Goal: Information Seeking & Learning: Learn about a topic

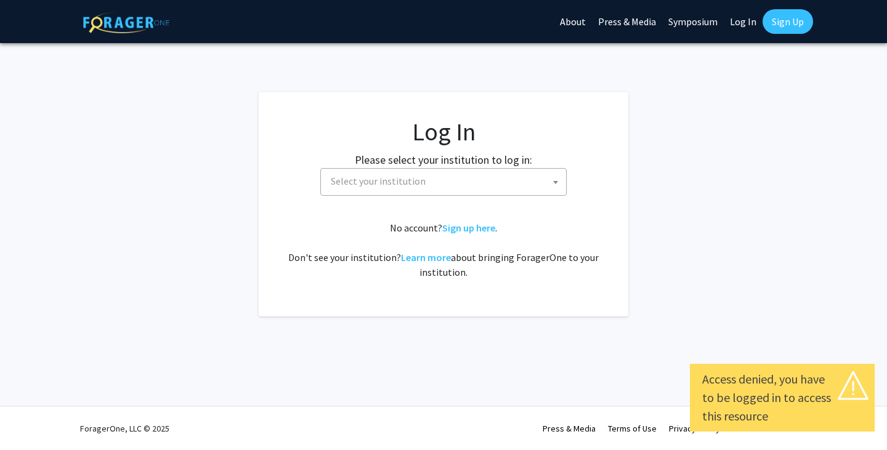
select select
click at [533, 192] on span "Select your institution" at bounding box center [446, 181] width 240 height 25
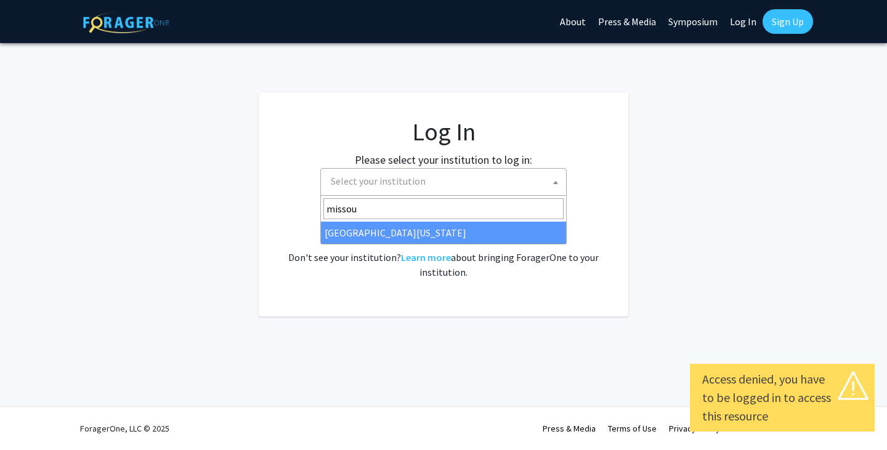
type input "missou"
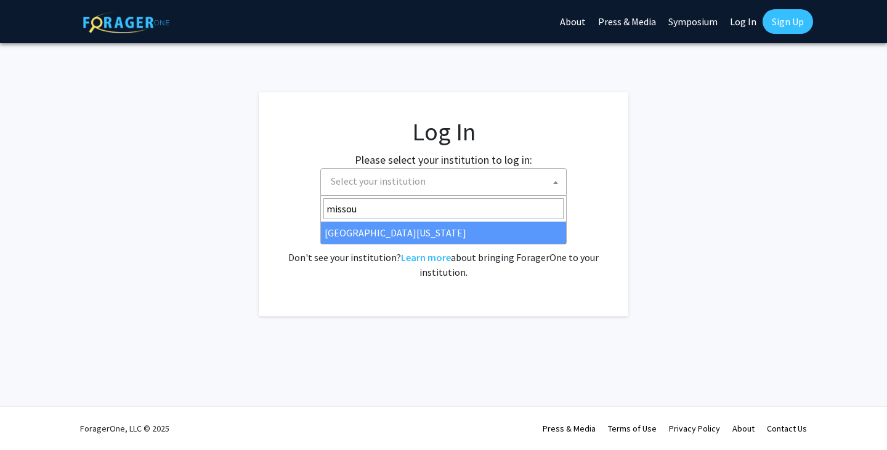
select select "33"
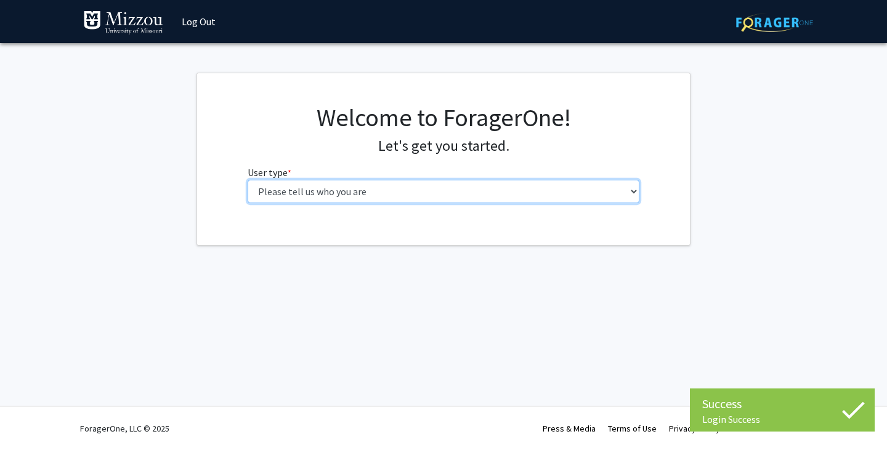
click at [434, 188] on select "Please tell us who you are Undergraduate Student Master's Student Doctoral Cand…" at bounding box center [444, 191] width 393 height 23
select select "1: undergrad"
click at [248, 180] on select "Please tell us who you are Undergraduate Student Master's Student Doctoral Cand…" at bounding box center [444, 191] width 393 height 23
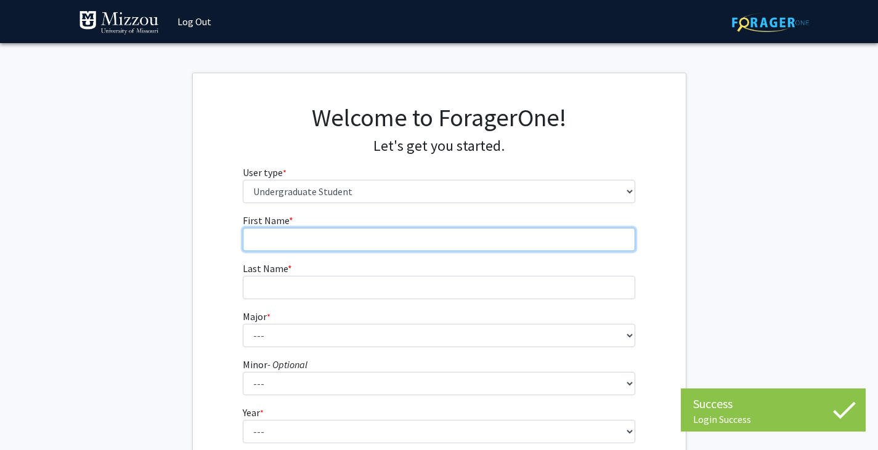
click at [390, 240] on input "First Name * required" at bounding box center [439, 239] width 393 height 23
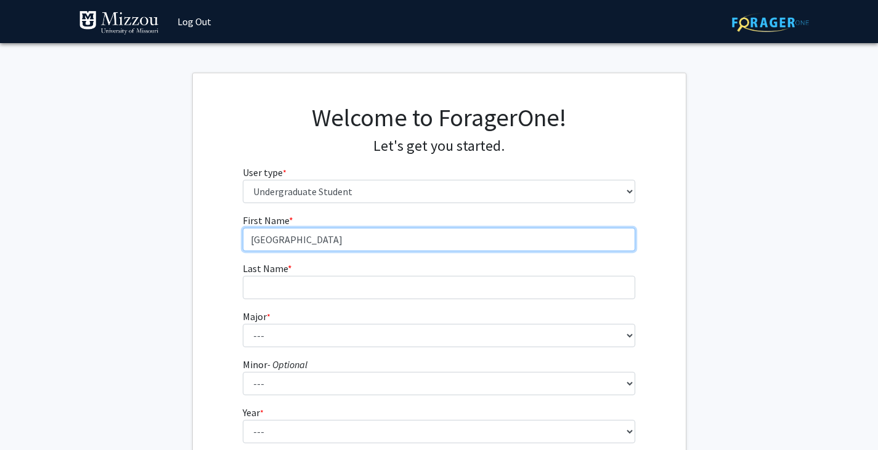
type input "[GEOGRAPHIC_DATA]"
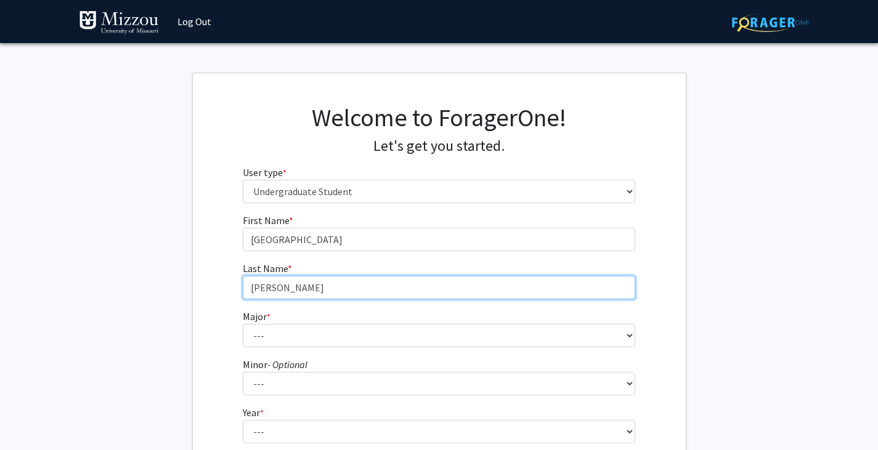
type input "[PERSON_NAME]"
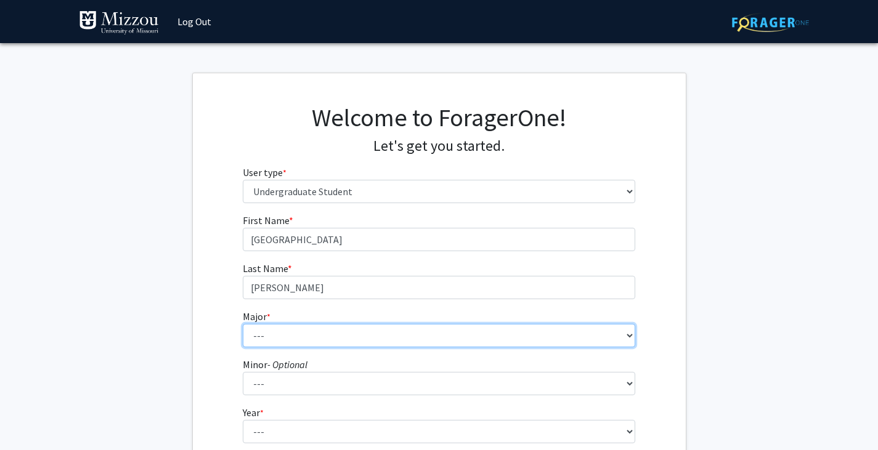
click at [470, 327] on select "--- Agribusiness Management Agricultural Education Agricultural Education: Comm…" at bounding box center [439, 335] width 393 height 23
select select "18: 2507"
click at [243, 324] on select "--- Agribusiness Management Agricultural Education Agricultural Education: Comm…" at bounding box center [439, 335] width 393 height 23
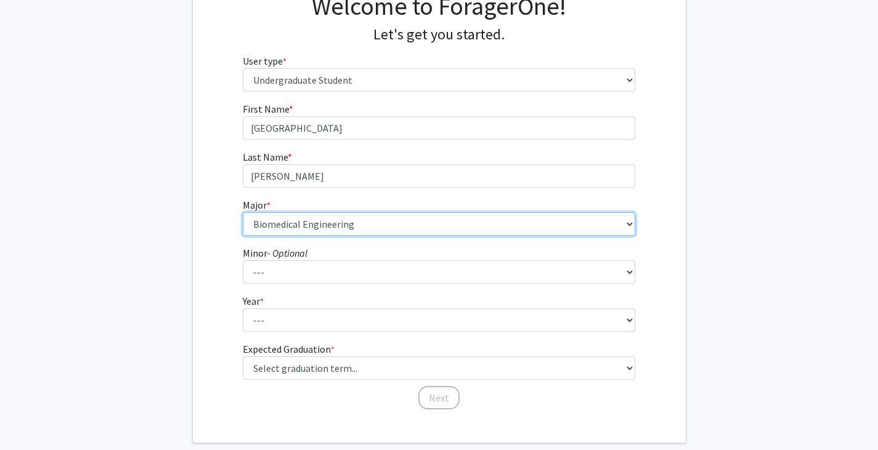
scroll to position [112, 0]
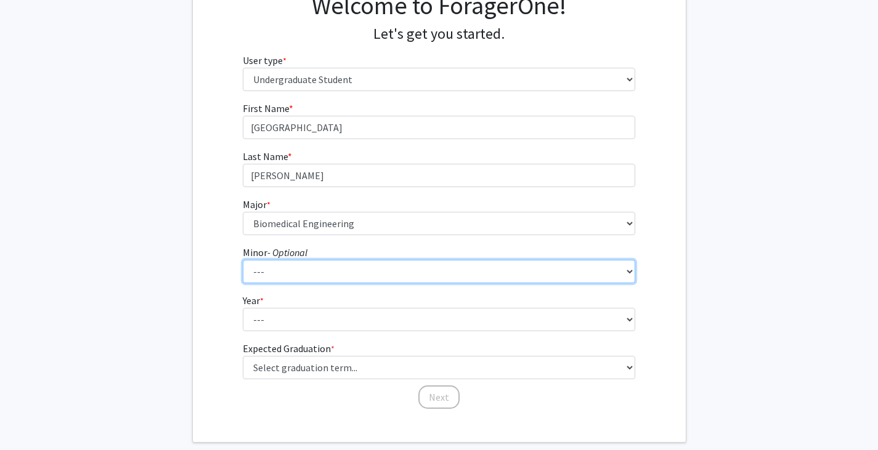
click at [407, 272] on select "--- Accountancy Aerospace Engineering Aerospace Studies Agribusiness Management…" at bounding box center [439, 271] width 393 height 23
click at [630, 275] on select "--- Accountancy Aerospace Engineering Aerospace Studies Agribusiness Management…" at bounding box center [439, 271] width 393 height 23
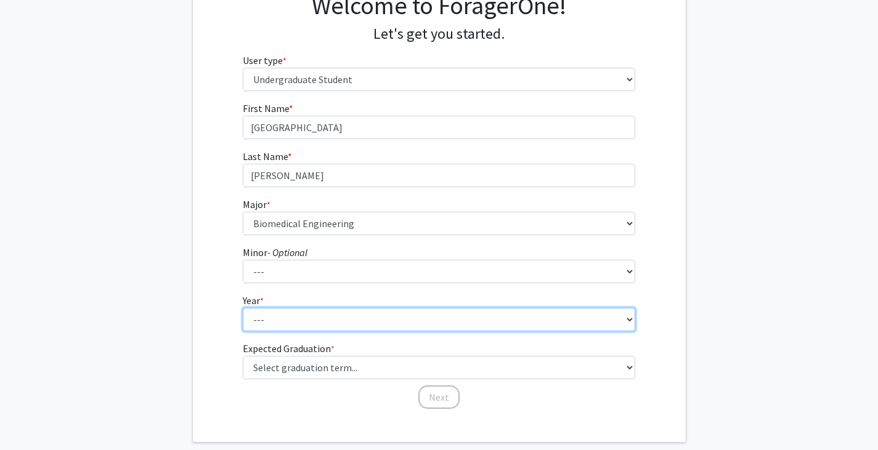
click at [584, 319] on select "--- First-year Sophomore Junior Senior Postbaccalaureate Certificate" at bounding box center [439, 319] width 393 height 23
select select "2: sophomore"
click at [243, 308] on select "--- First-year Sophomore Junior Senior Postbaccalaureate Certificate" at bounding box center [439, 319] width 393 height 23
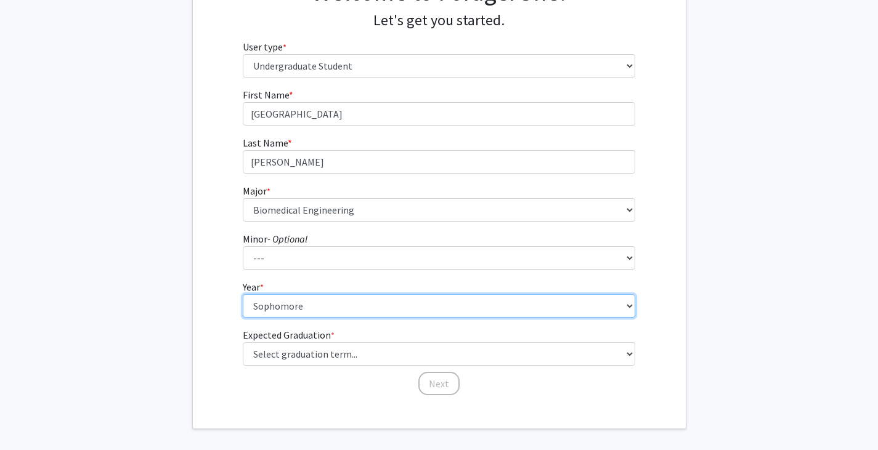
scroll to position [126, 0]
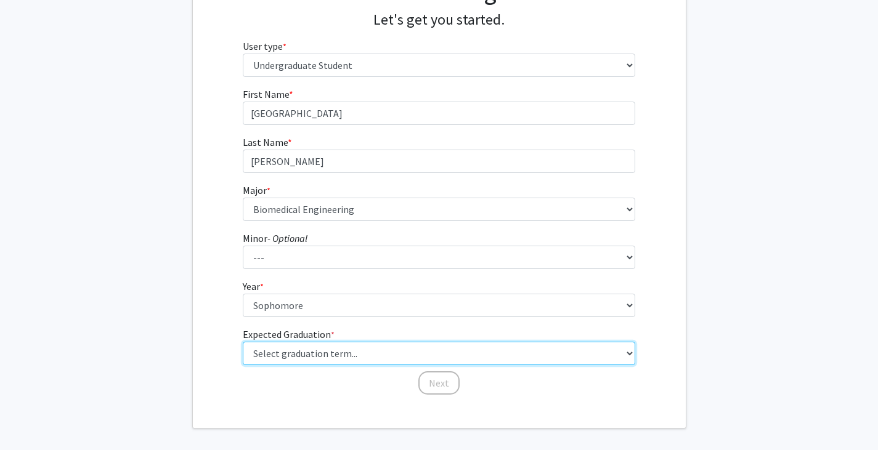
click at [513, 359] on select "Select graduation term... Spring 2025 Summer 2025 Fall 2025 Winter 2025 Spring …" at bounding box center [439, 353] width 393 height 23
select select "12: winter_2027"
click at [243, 342] on select "Select graduation term... Spring 2025 Summer 2025 Fall 2025 Winter 2025 Spring …" at bounding box center [439, 353] width 393 height 23
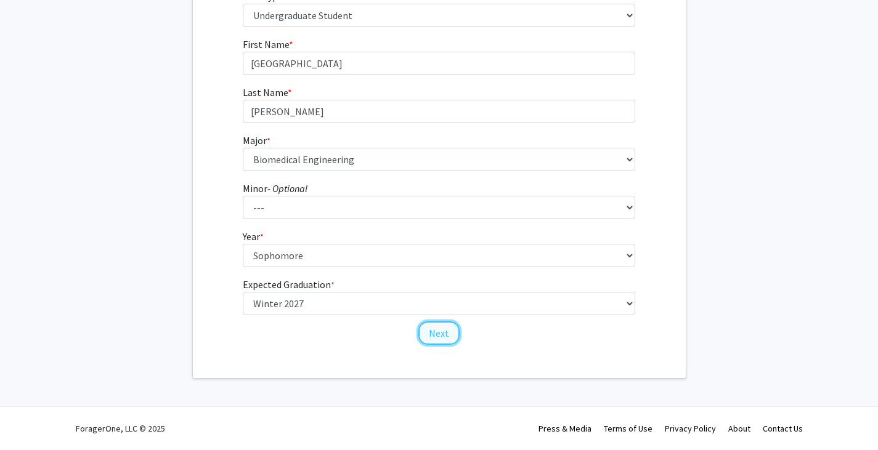
click at [441, 336] on button "Next" at bounding box center [438, 333] width 41 height 23
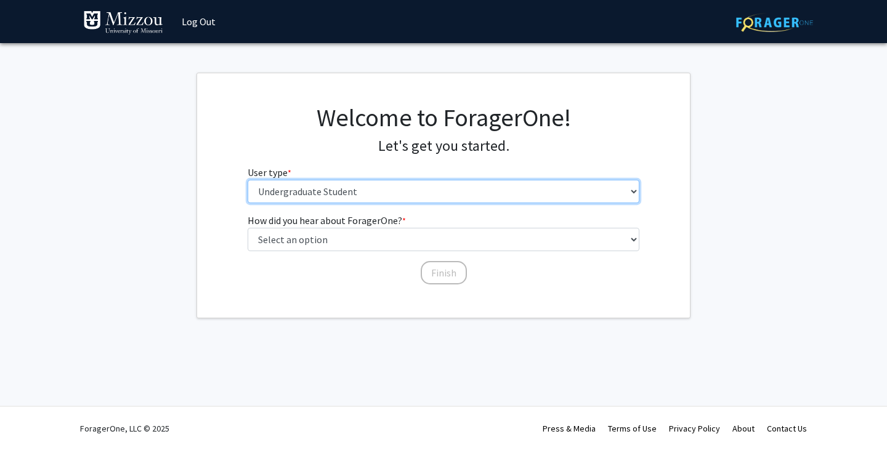
click at [389, 184] on select "Please tell us who you are Undergraduate Student Master's Student Doctoral Cand…" at bounding box center [444, 191] width 393 height 23
click at [383, 190] on select "Please tell us who you are Undergraduate Student Master's Student Doctoral Cand…" at bounding box center [444, 191] width 393 height 23
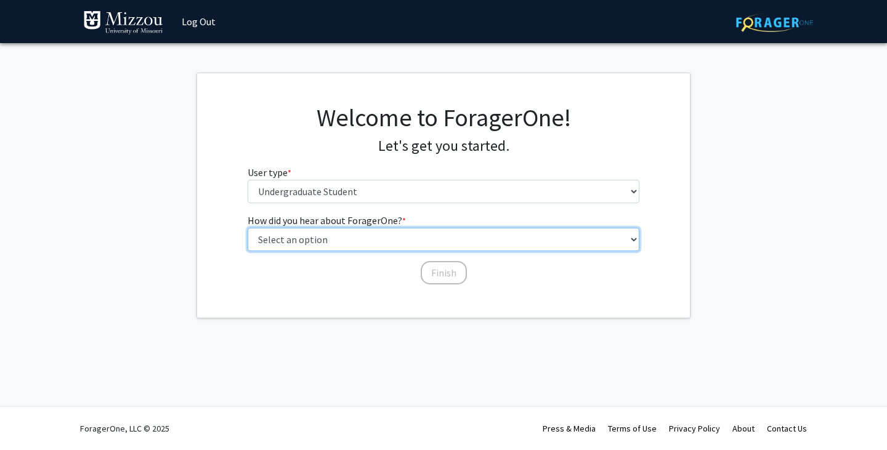
click at [382, 242] on select "Select an option Peer/student recommendation Faculty/staff recommendation Unive…" at bounding box center [444, 239] width 393 height 23
select select "3: university_website"
click at [248, 228] on select "Select an option Peer/student recommendation Faculty/staff recommendation Unive…" at bounding box center [444, 239] width 393 height 23
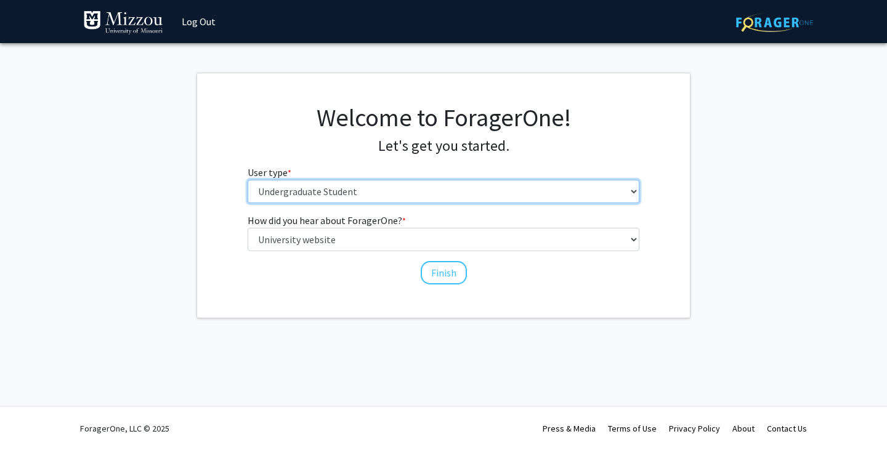
click at [352, 190] on select "Please tell us who you are Undergraduate Student Master's Student Doctoral Cand…" at bounding box center [444, 191] width 393 height 23
click at [248, 180] on select "Please tell us who you are Undergraduate Student Master's Student Doctoral Cand…" at bounding box center [444, 191] width 393 height 23
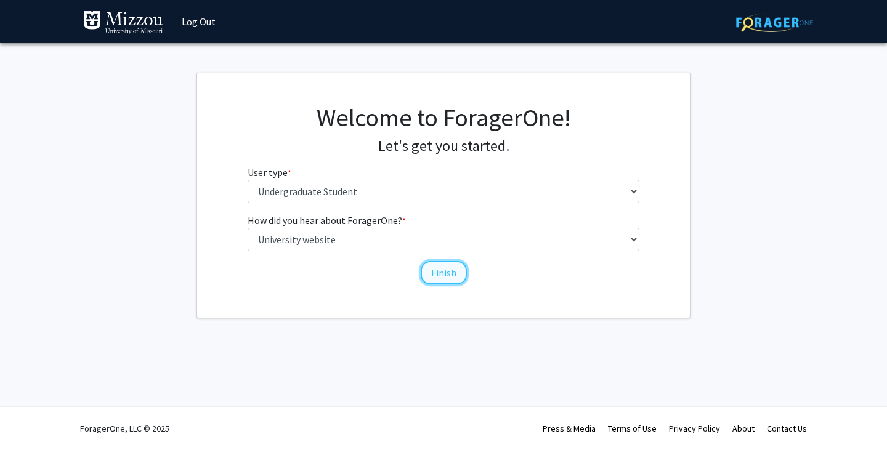
click at [434, 272] on button "Finish" at bounding box center [444, 272] width 46 height 23
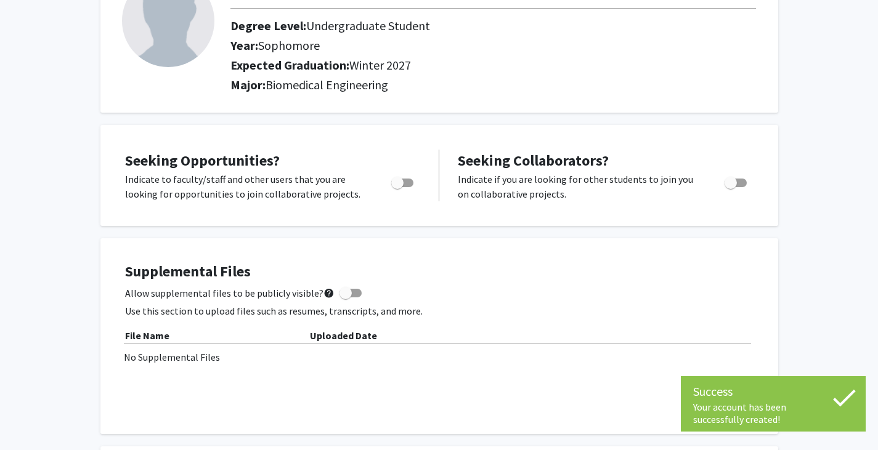
scroll to position [108, 0]
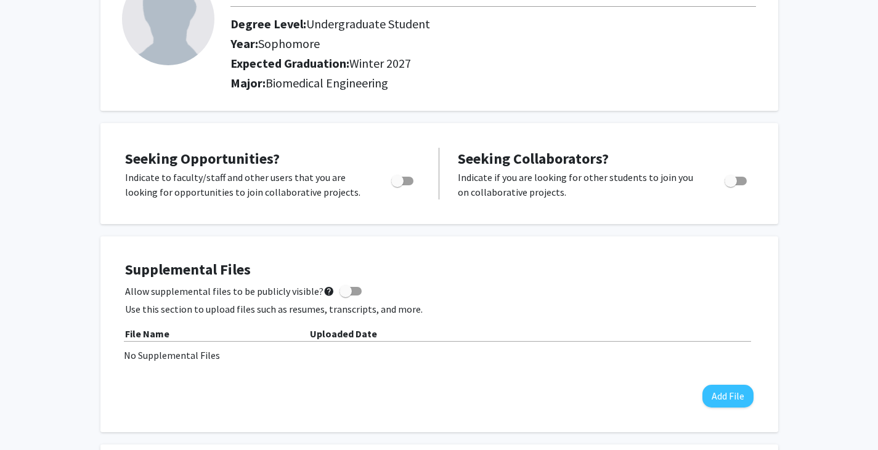
click at [408, 176] on label "Toggle" at bounding box center [399, 181] width 27 height 15
click at [397, 185] on input "Are you actively seeking opportunities?" at bounding box center [397, 185] width 1 height 1
checkbox input "true"
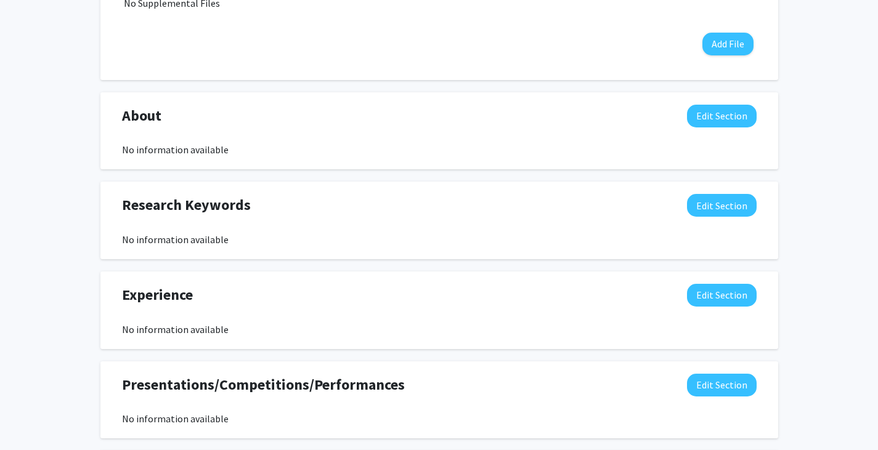
scroll to position [0, 0]
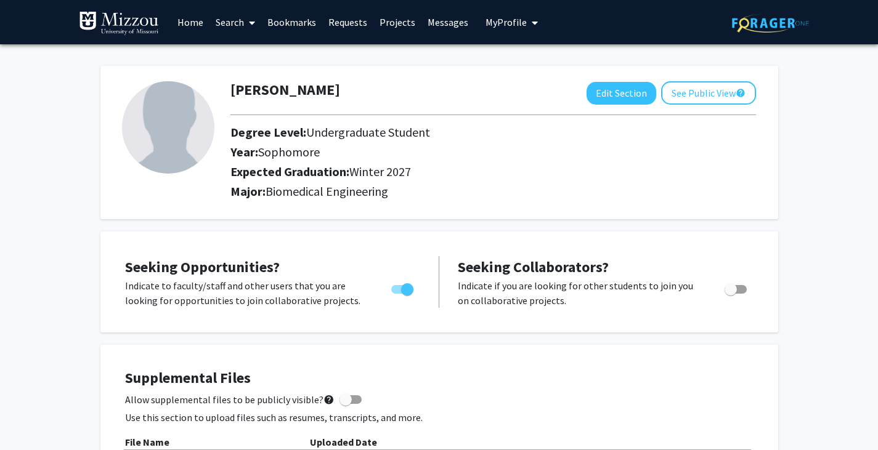
click at [391, 21] on link "Projects" at bounding box center [397, 22] width 48 height 43
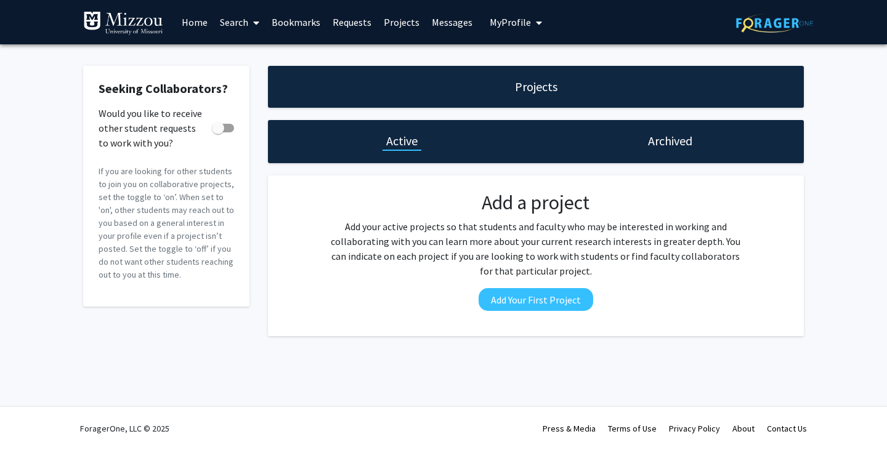
click at [196, 18] on link "Home" at bounding box center [195, 22] width 38 height 43
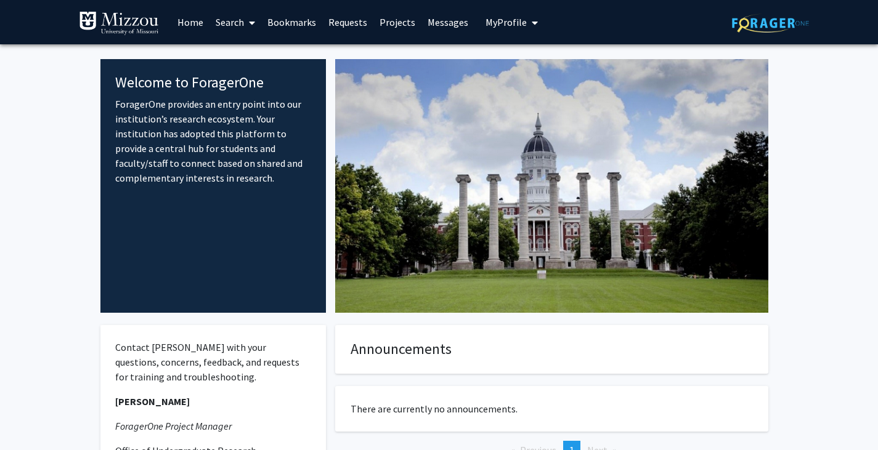
click at [245, 18] on span at bounding box center [249, 22] width 11 height 43
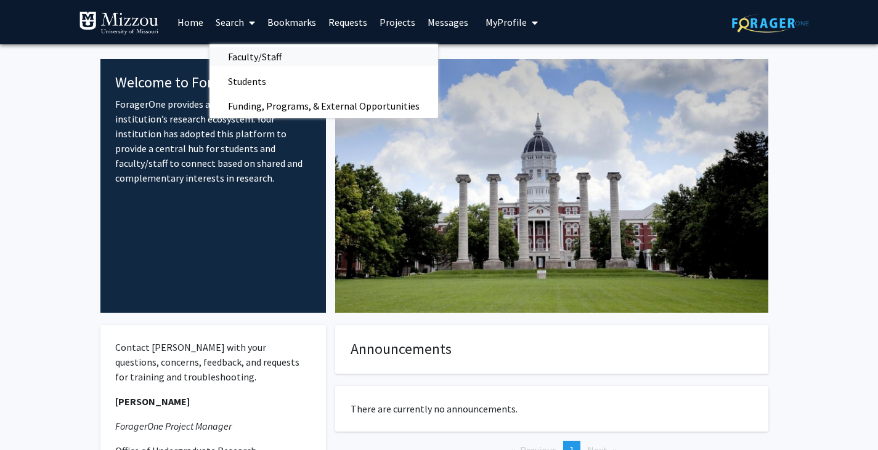
click at [264, 57] on span "Faculty/Staff" at bounding box center [255, 56] width 91 height 25
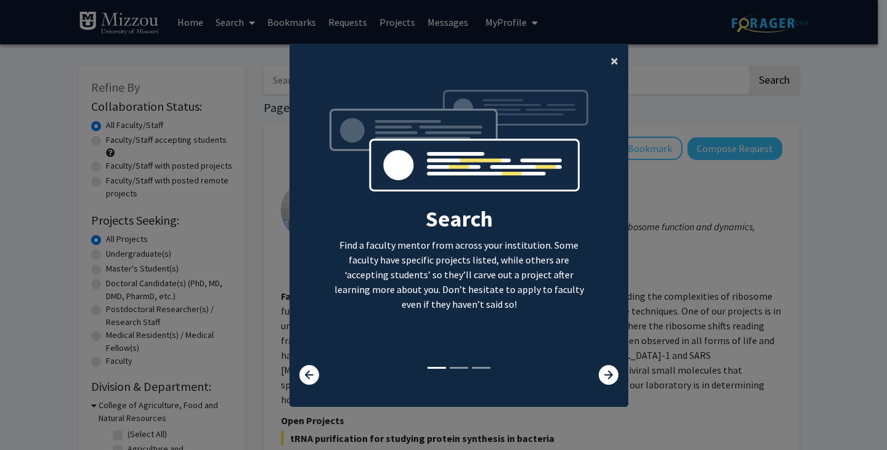
click at [611, 60] on span "×" at bounding box center [615, 60] width 8 height 19
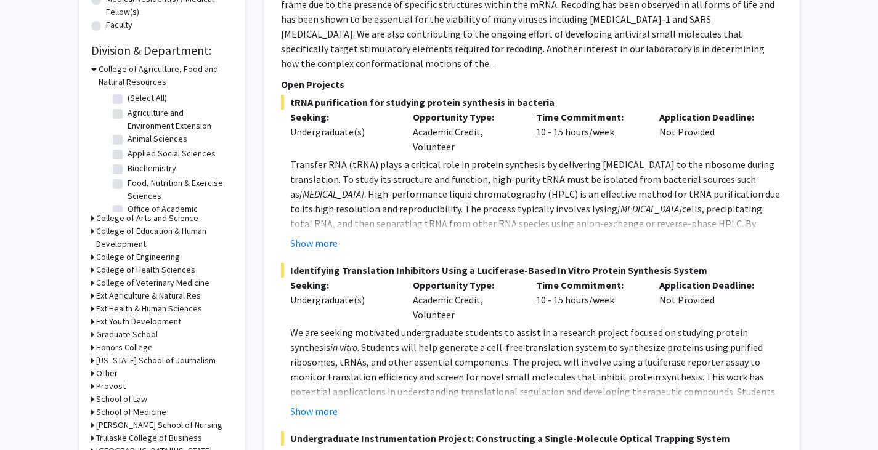
scroll to position [337, 0]
click at [90, 68] on div "Refine By Collaboration Status: Collaboration Status All Faculty/Staff Collabor…" at bounding box center [162, 99] width 166 height 741
click at [96, 68] on icon at bounding box center [94, 68] width 6 height 13
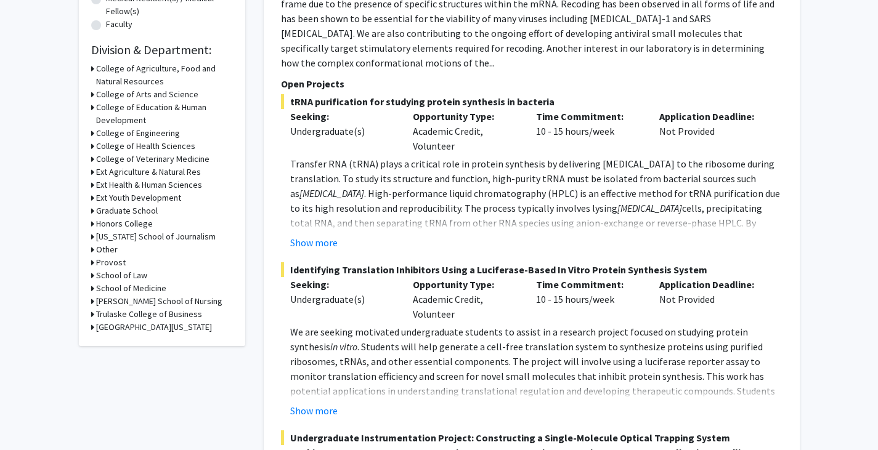
click at [149, 104] on h3 "College of Education & Human Development" at bounding box center [164, 114] width 137 height 26
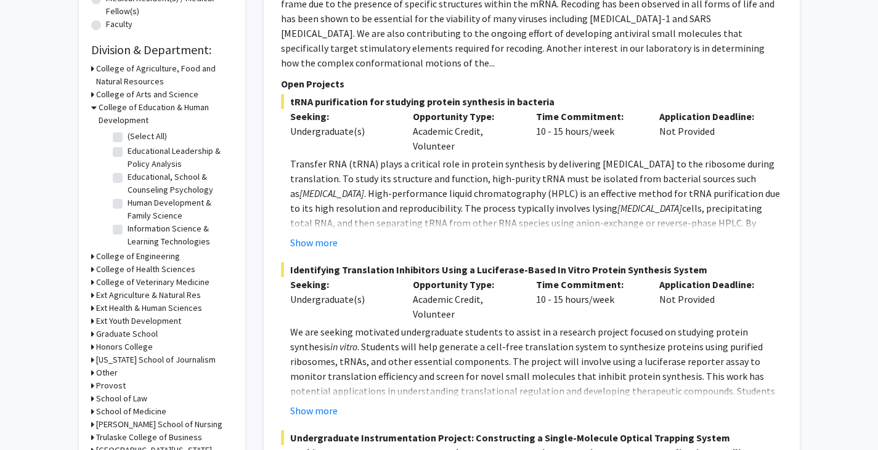
scroll to position [340, 0]
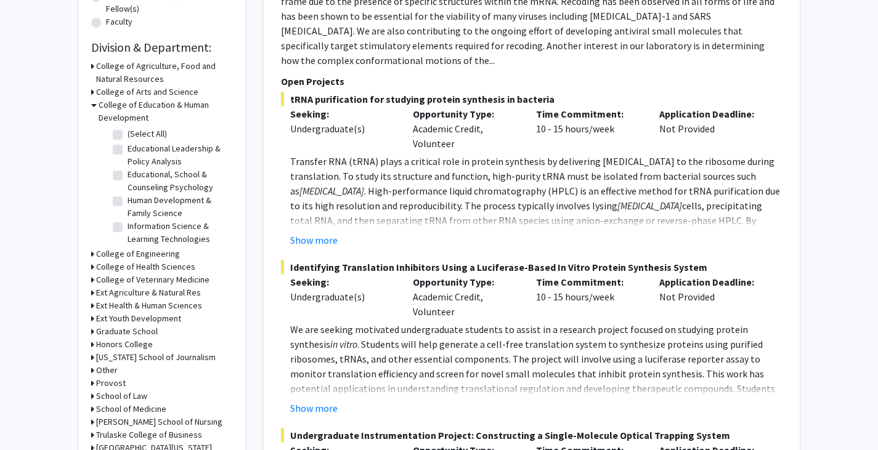
click at [91, 103] on div "Refine By Collaboration Status: Collaboration Status All Faculty/Staff Collabor…" at bounding box center [162, 96] width 166 height 741
click at [92, 105] on icon at bounding box center [94, 105] width 6 height 13
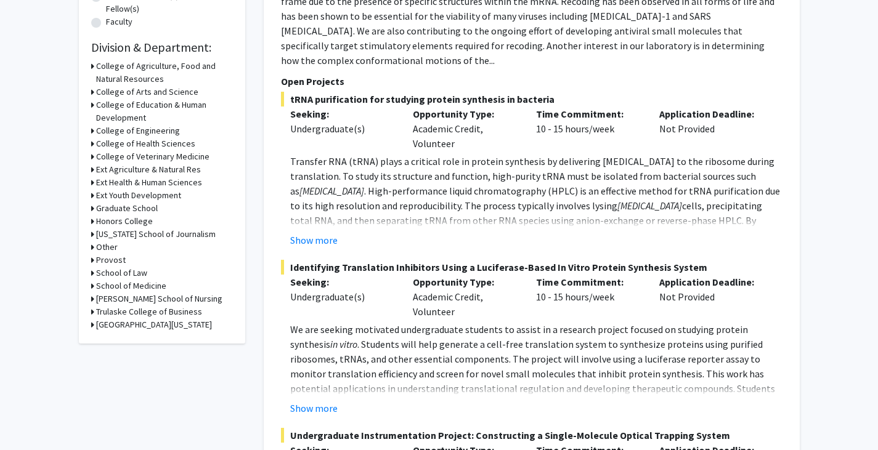
click at [97, 127] on h3 "College of Engineering" at bounding box center [138, 130] width 84 height 13
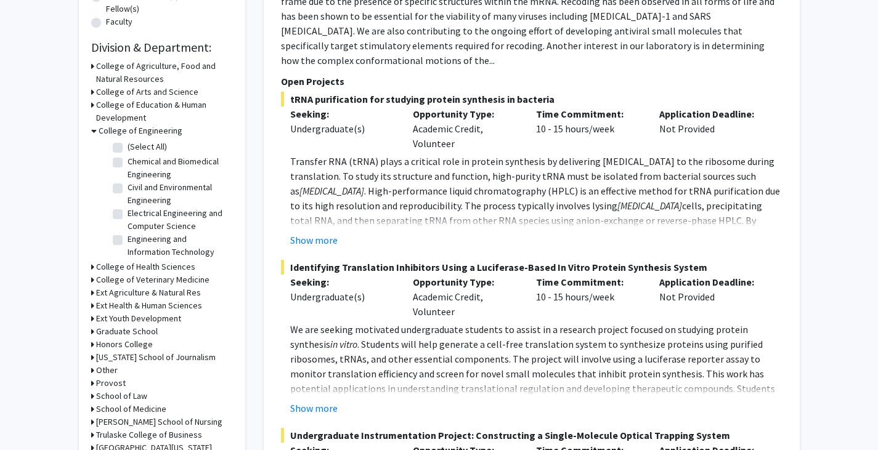
click at [128, 163] on label "Chemical and Biomedical Engineering" at bounding box center [179, 168] width 102 height 26
click at [128, 163] on input "Chemical and Biomedical Engineering" at bounding box center [132, 159] width 8 height 8
checkbox input "true"
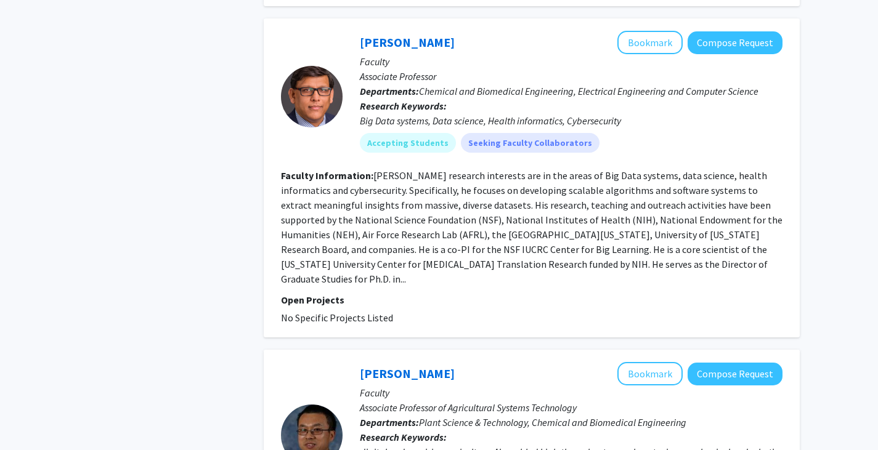
scroll to position [2788, 0]
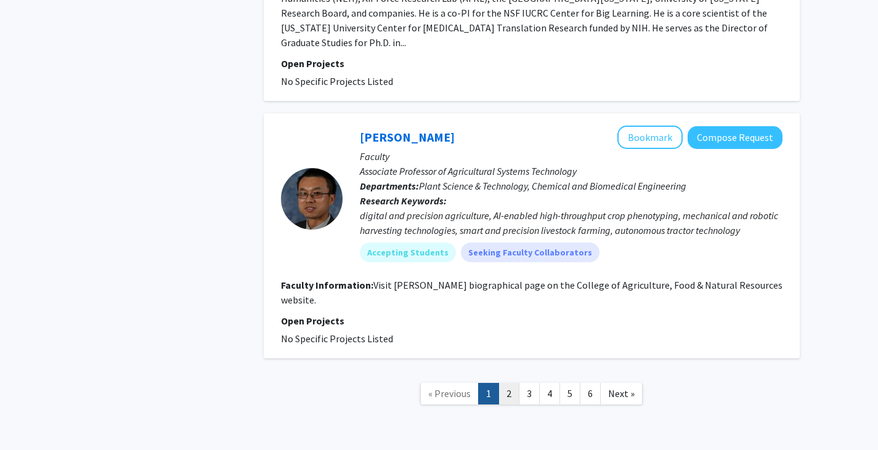
click at [508, 383] on link "2" at bounding box center [509, 394] width 21 height 22
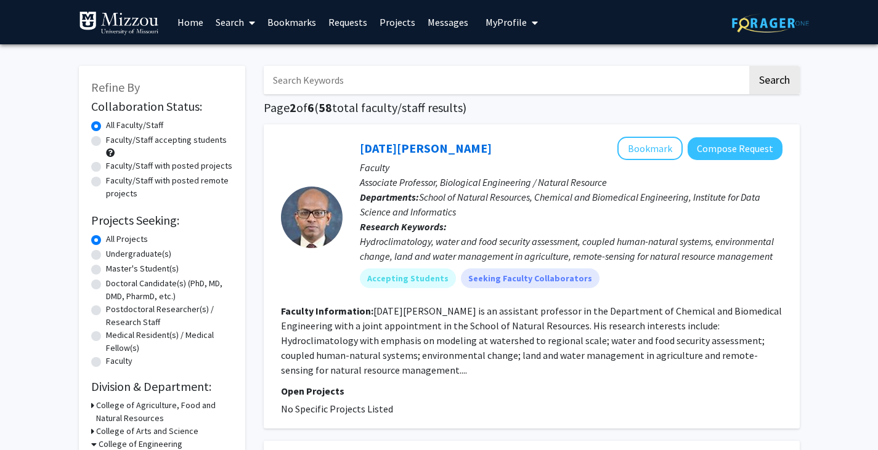
click at [384, 81] on input "Search Keywords" at bounding box center [506, 80] width 484 height 28
type input "nextgen"
click at [749, 66] on button "Search" at bounding box center [774, 80] width 51 height 28
checkbox input "false"
